Goal: Understand process/instructions: Learn how to perform a task or action

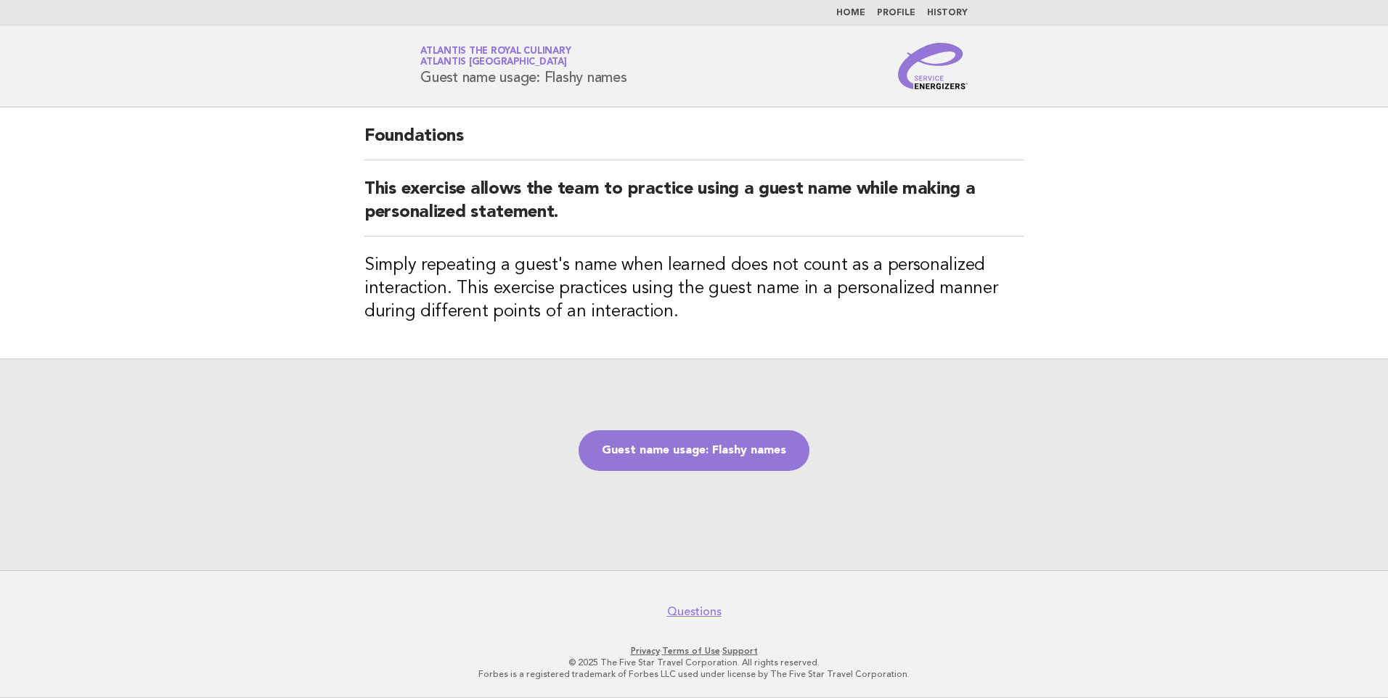
drag, startPoint x: 416, startPoint y: 79, endPoint x: 663, endPoint y: 84, distance: 246.8
click at [663, 84] on div "Service Energizers Atlantis the Royal Culinary Atlantis [GEOGRAPHIC_DATA] Guest…" at bounding box center [694, 66] width 588 height 46
drag, startPoint x: 663, startPoint y: 84, endPoint x: 827, endPoint y: 76, distance: 164.2
click at [827, 76] on div "Service Energizers Atlantis the Royal Culinary Atlantis [GEOGRAPHIC_DATA] Guest…" at bounding box center [694, 66] width 588 height 46
click at [675, 450] on link "Guest name usage: Flashy names" at bounding box center [693, 450] width 231 height 41
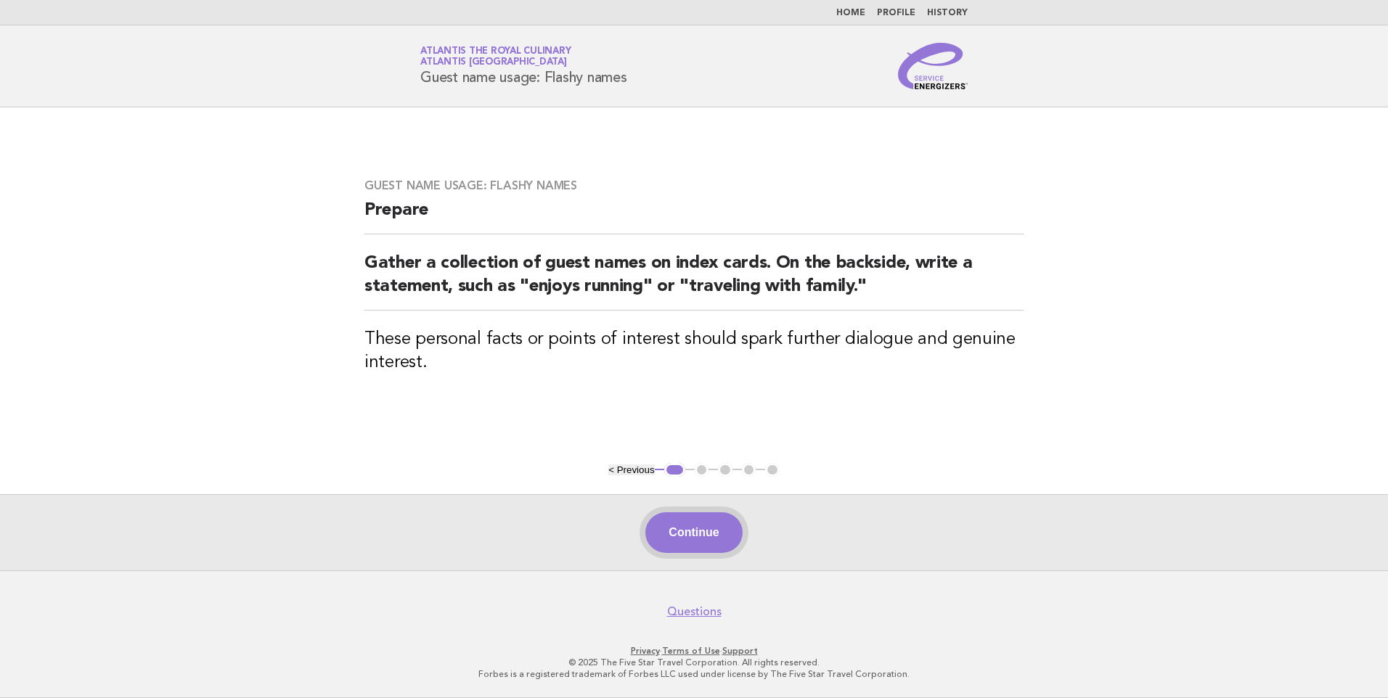
click at [698, 524] on button "Continue" at bounding box center [693, 532] width 97 height 41
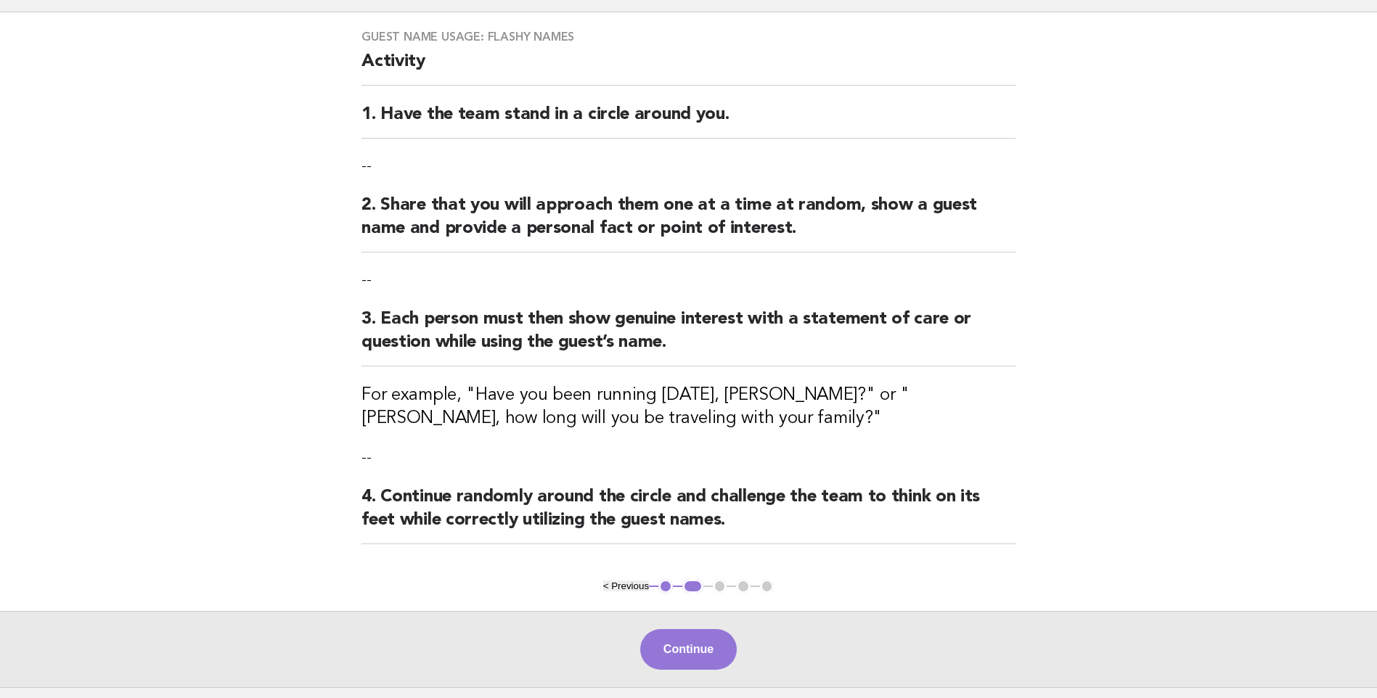
scroll to position [73, 0]
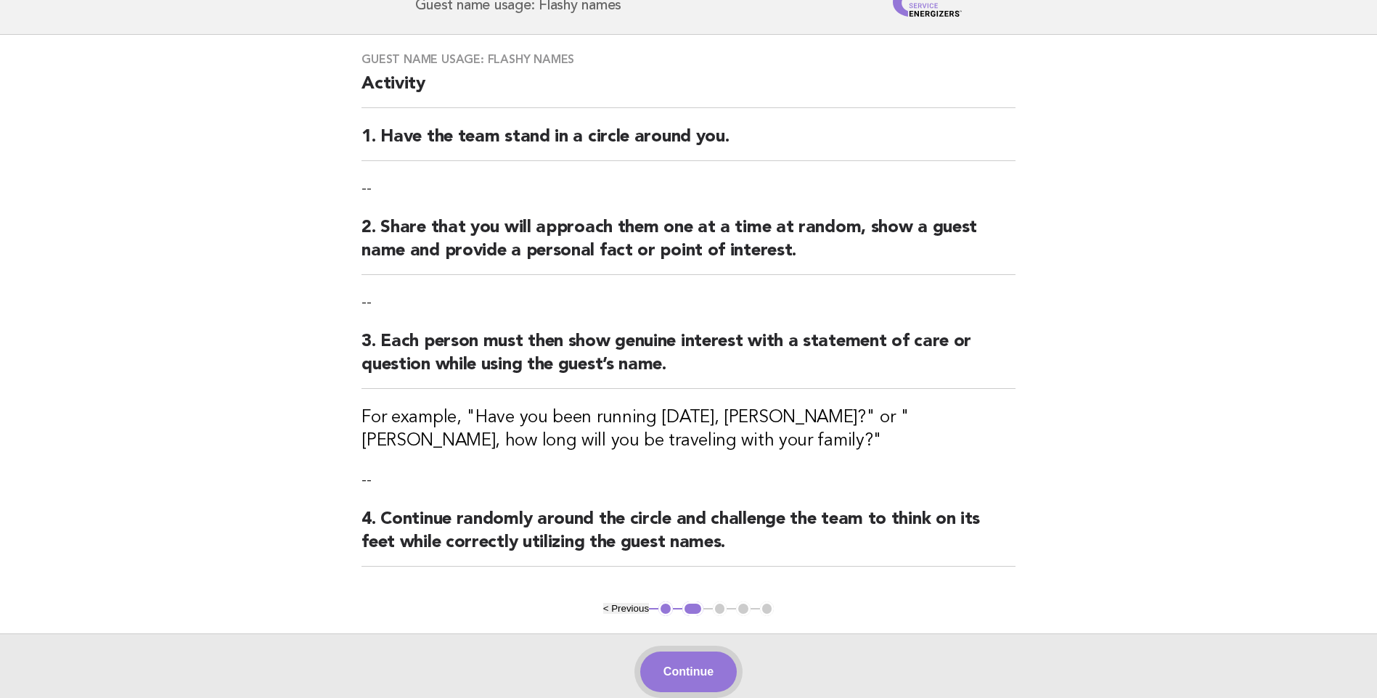
click at [696, 664] on button "Continue" at bounding box center [688, 672] width 97 height 41
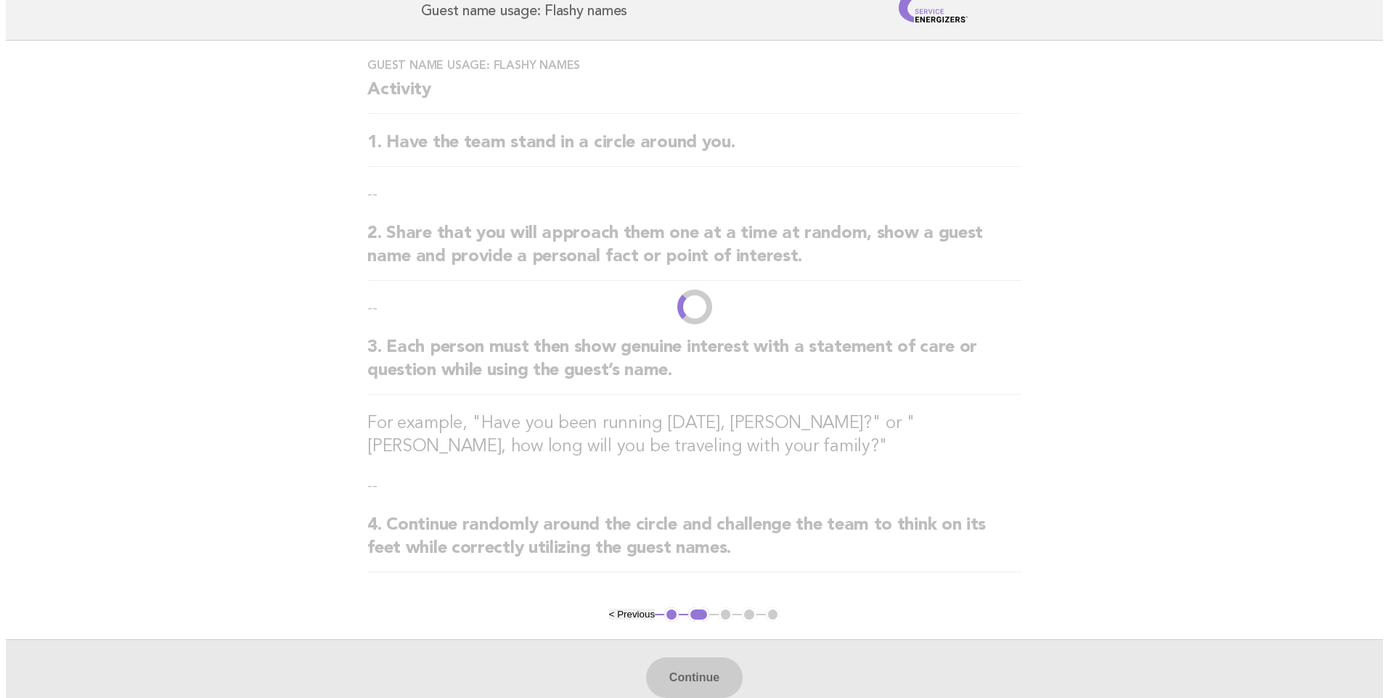
scroll to position [0, 0]
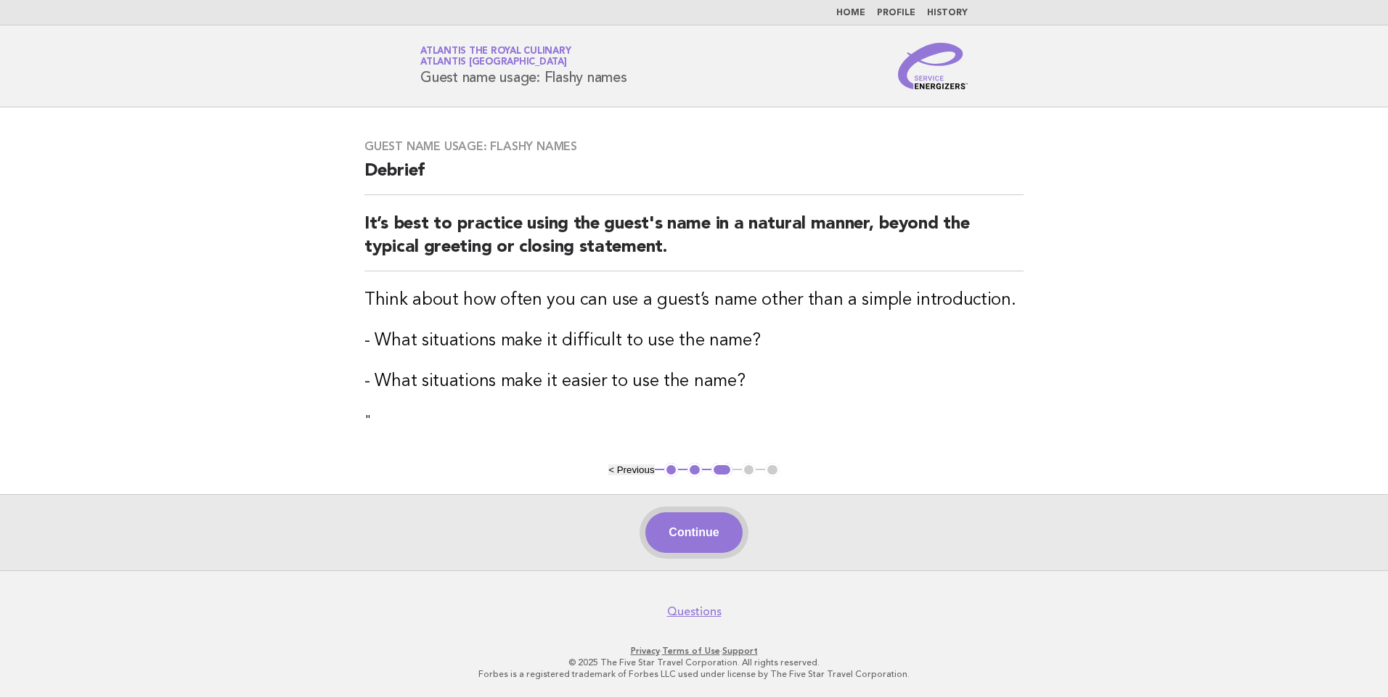
click at [711, 527] on button "Continue" at bounding box center [693, 532] width 97 height 41
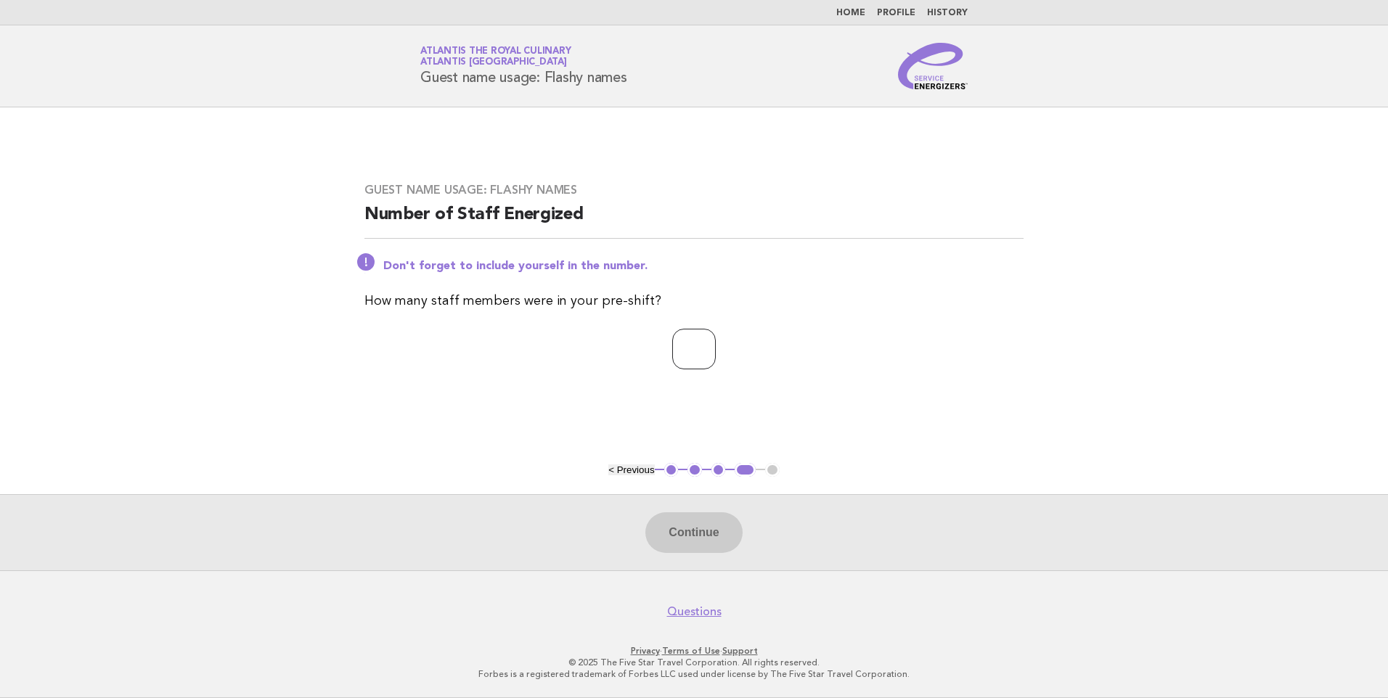
click at [672, 344] on input "number" at bounding box center [694, 349] width 44 height 41
type input "*"
click at [687, 532] on button "Continue" at bounding box center [693, 532] width 97 height 41
